Goal: Information Seeking & Learning: Learn about a topic

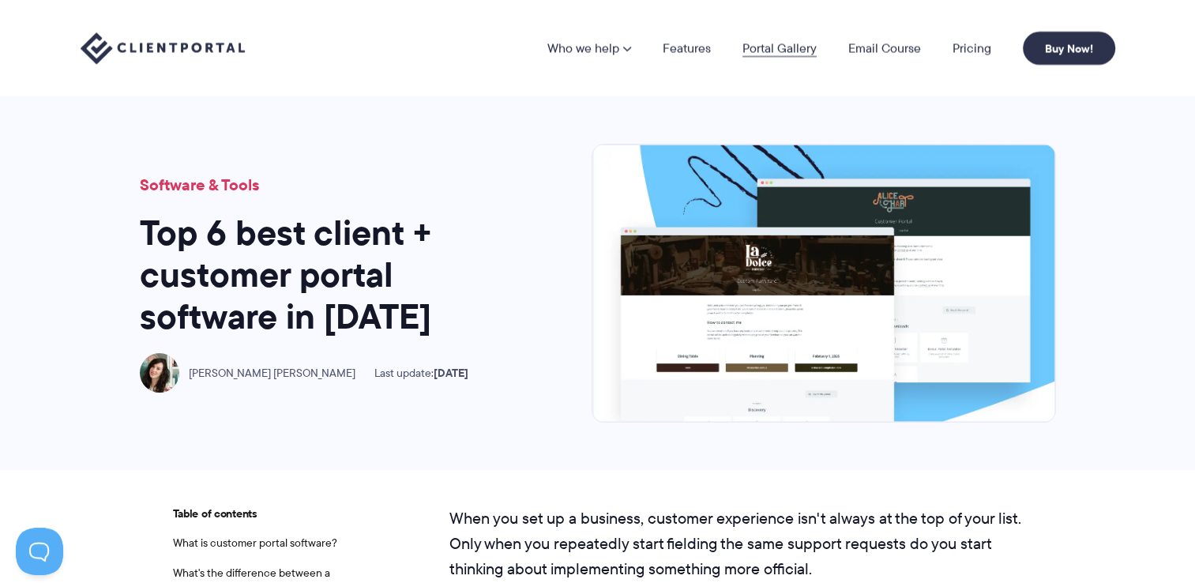
click at [777, 47] on link "Portal Gallery" at bounding box center [779, 48] width 74 height 13
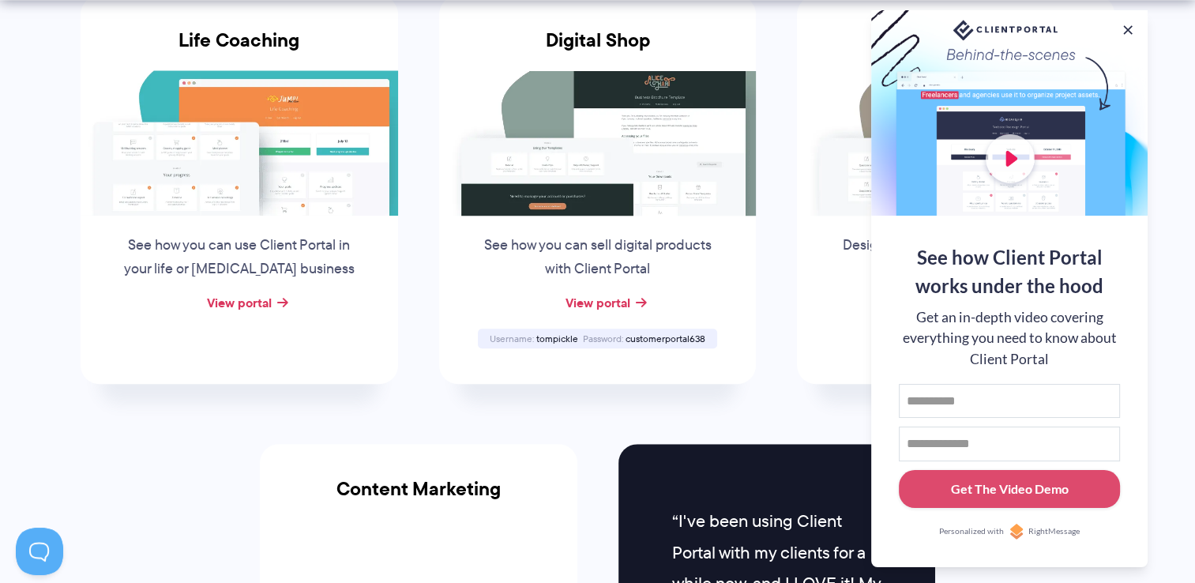
scroll to position [1264, 0]
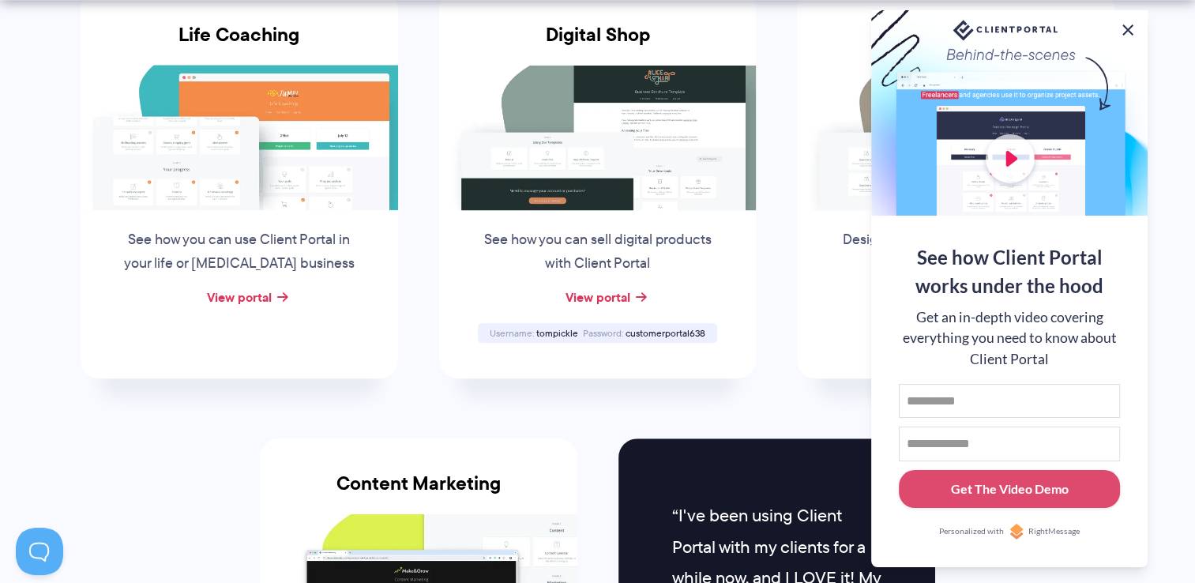
click at [1129, 27] on button at bounding box center [1127, 30] width 19 height 19
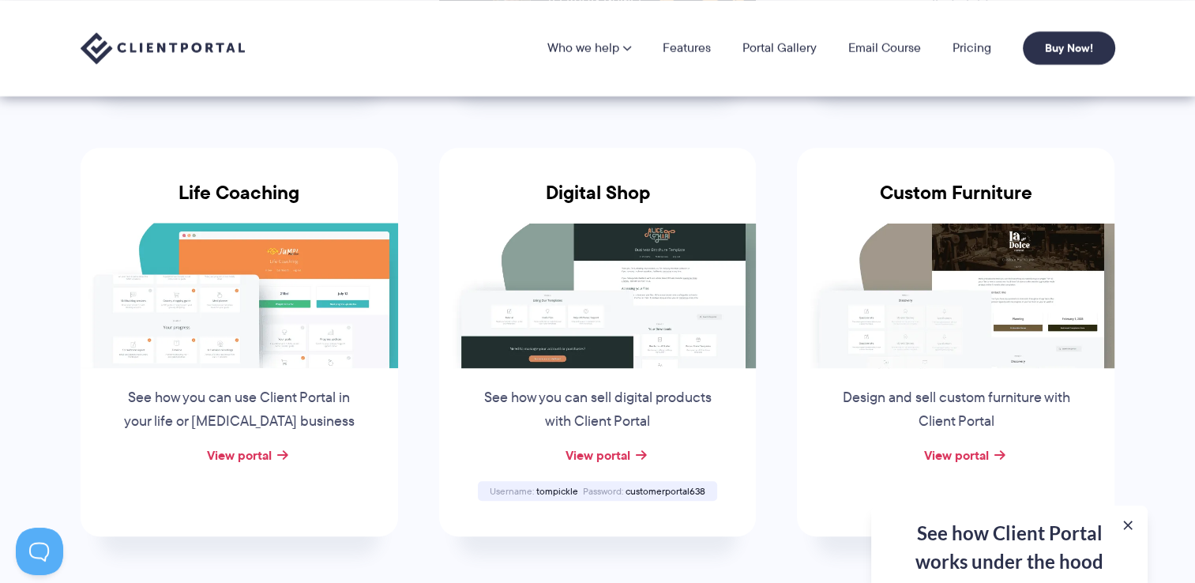
scroll to position [0, 0]
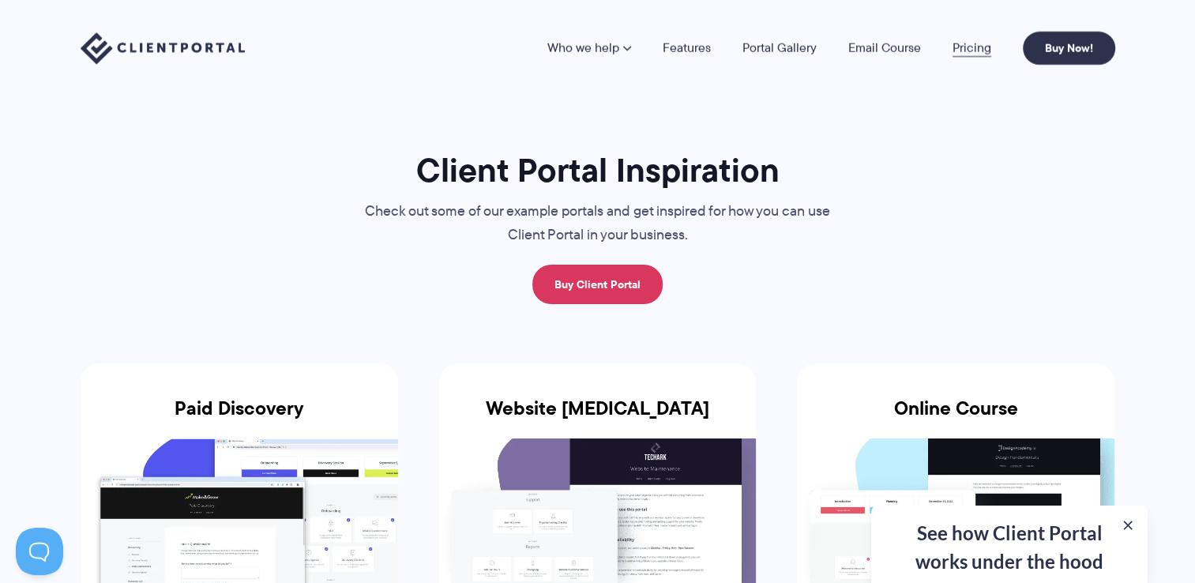
click at [973, 47] on link "Pricing" at bounding box center [971, 48] width 39 height 13
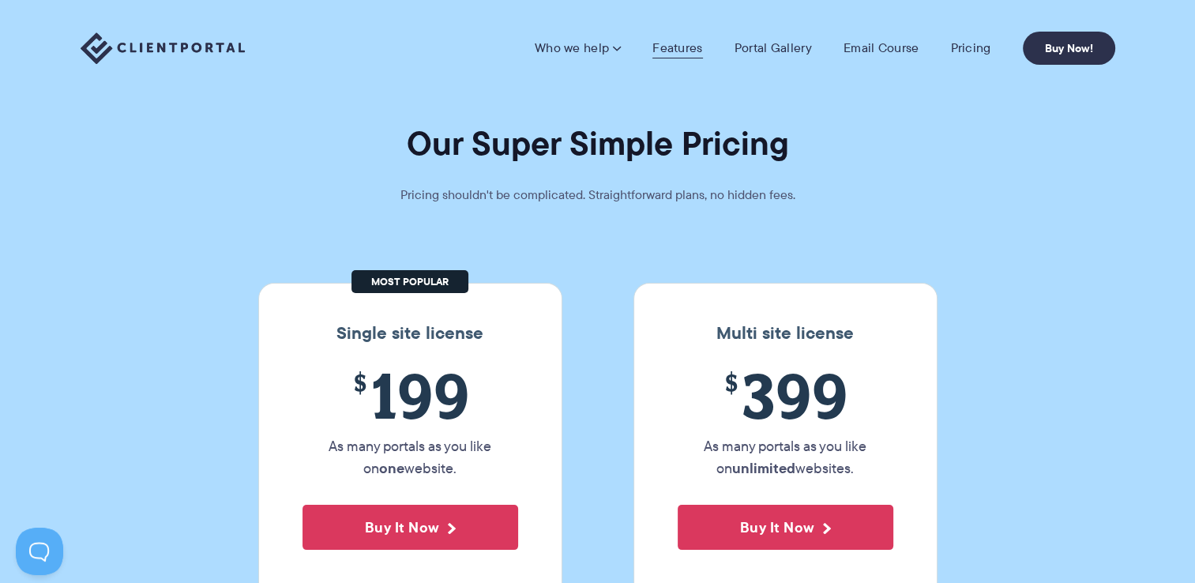
click at [682, 49] on link "Features" at bounding box center [677, 48] width 50 height 16
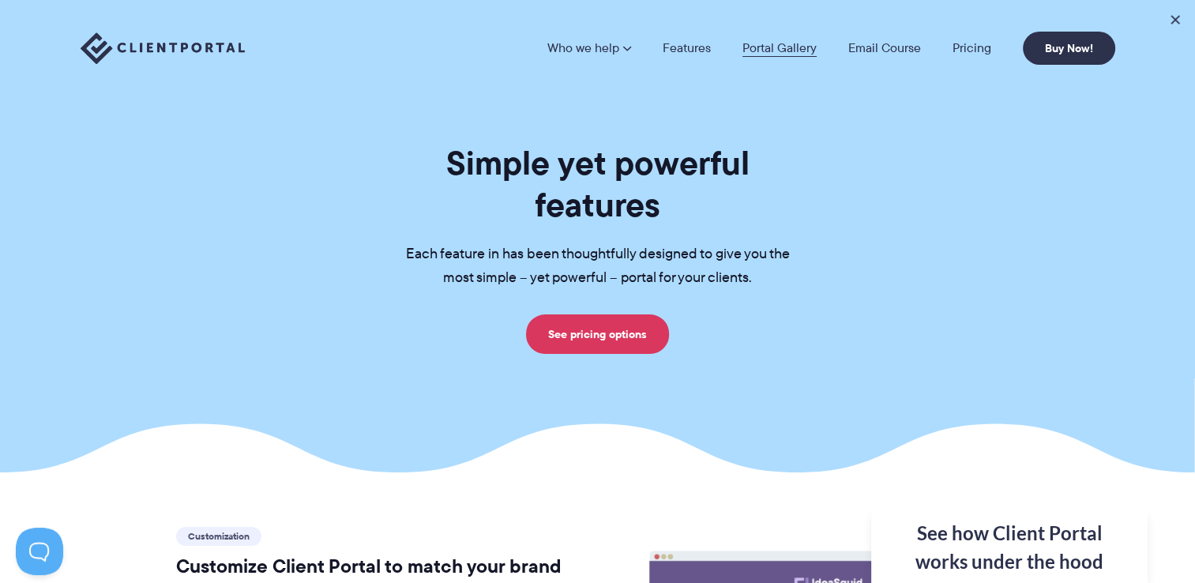
click at [749, 51] on link "Portal Gallery" at bounding box center [779, 48] width 74 height 13
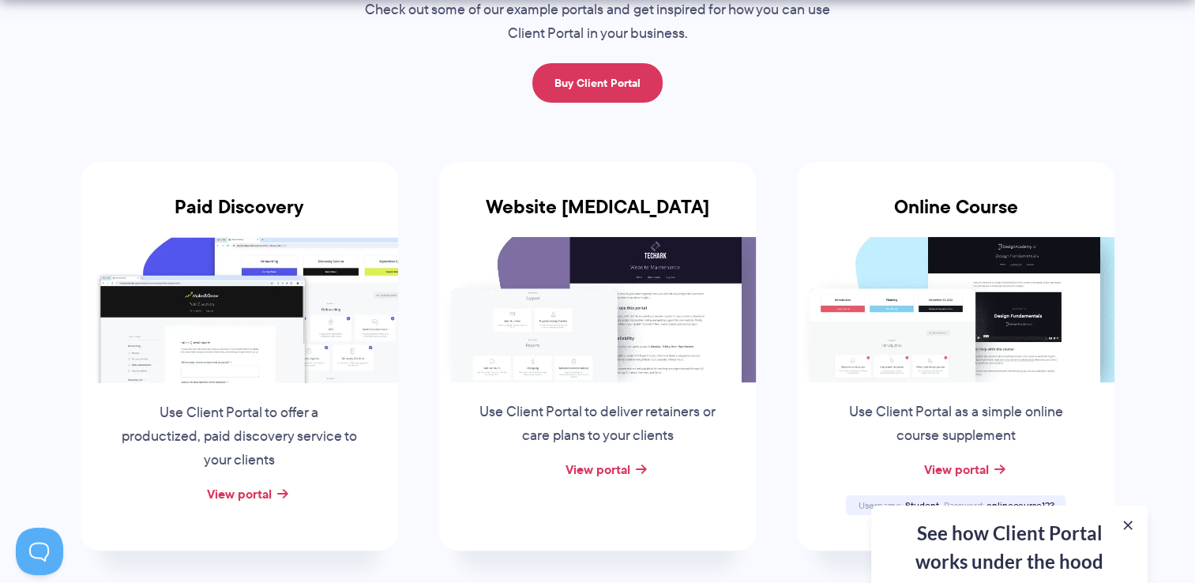
scroll to position [237, 0]
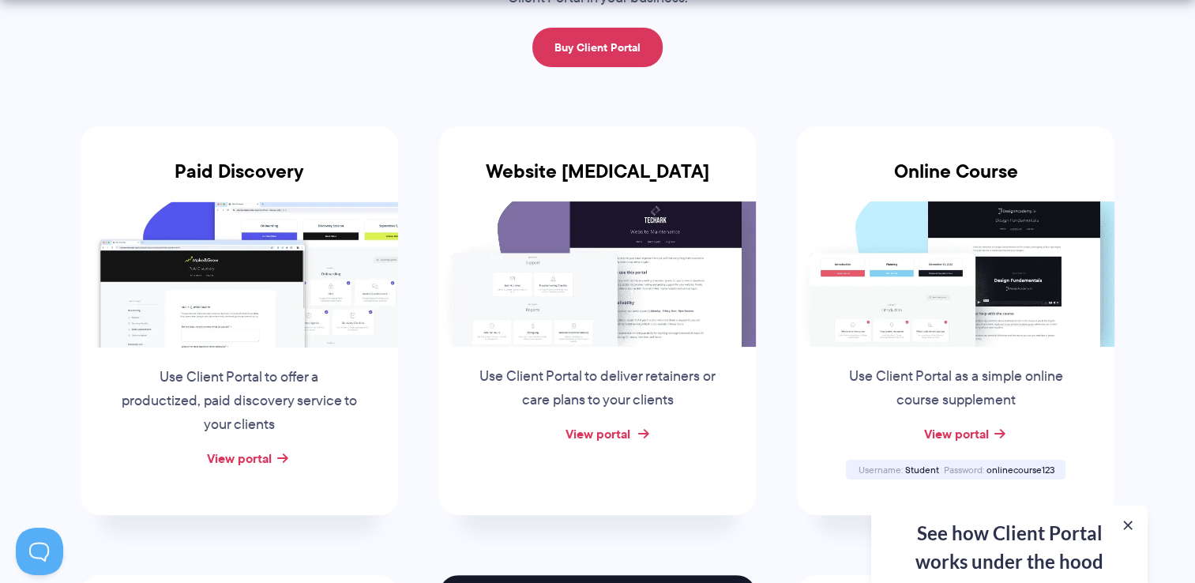
click at [605, 431] on link "View portal" at bounding box center [597, 433] width 65 height 19
